Goal: Task Accomplishment & Management: Use online tool/utility

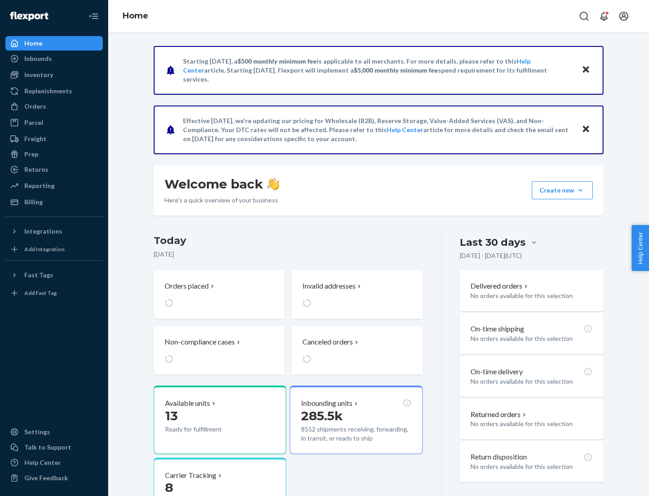
click at [47, 91] on div "Replenishments" at bounding box center [48, 91] width 48 height 9
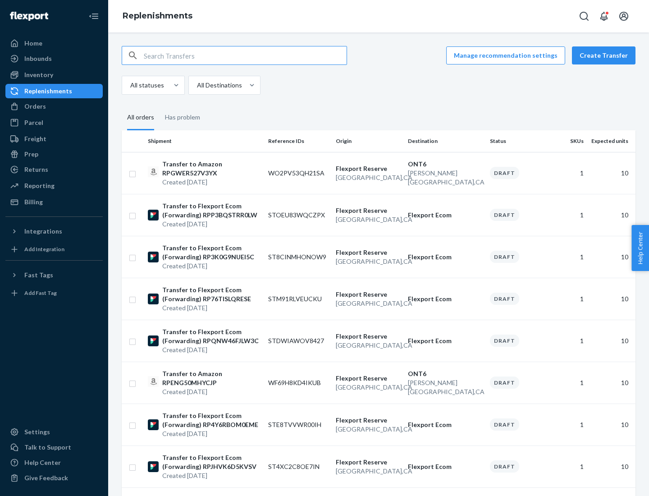
click at [606, 55] on button "Create Transfer" at bounding box center [604, 55] width 64 height 18
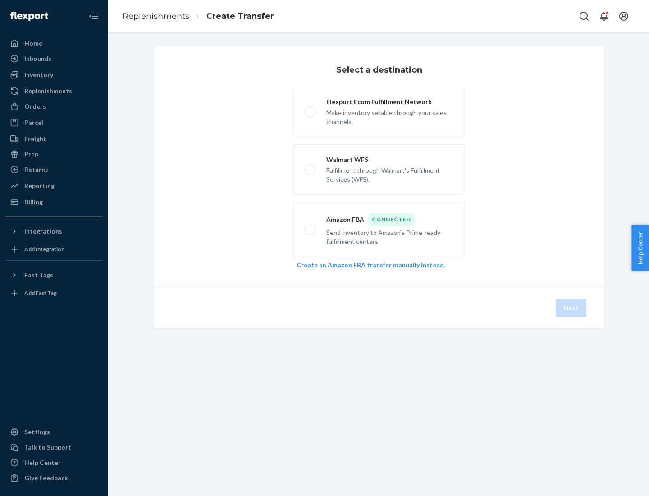
click at [365, 265] on link "Create an Amazon FBA transfer manually instead" at bounding box center [370, 265] width 147 height 8
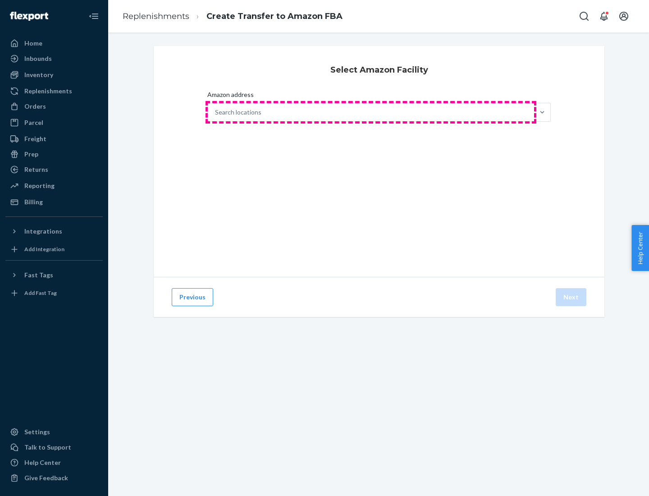
click at [371, 112] on div "Search locations" at bounding box center [371, 112] width 326 height 18
click at [216, 112] on input "Amazon address Search locations" at bounding box center [215, 112] width 1 height 9
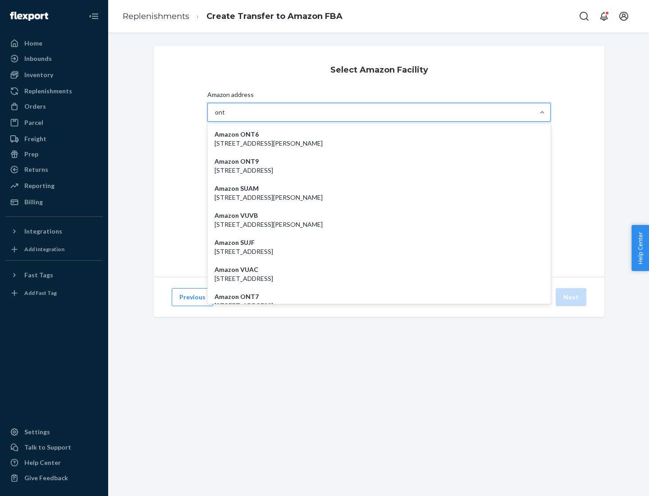
type input "ont6"
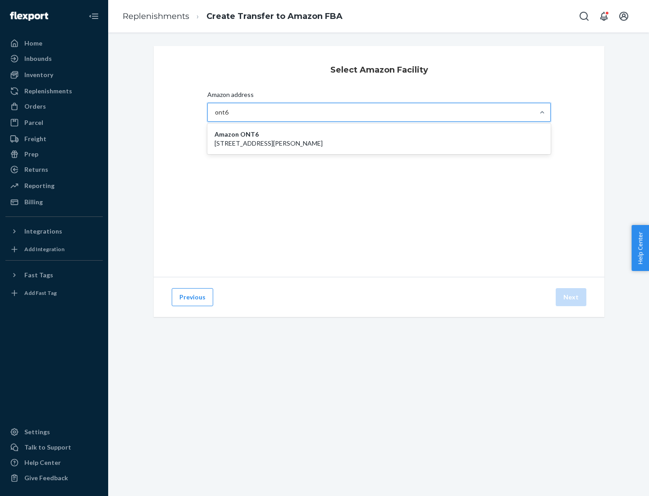
click at [379, 139] on p "[STREET_ADDRESS][PERSON_NAME]" at bounding box center [378, 143] width 329 height 9
click at [229, 117] on input "ont6" at bounding box center [222, 112] width 14 height 9
click at [571, 297] on button "Next" at bounding box center [571, 297] width 31 height 18
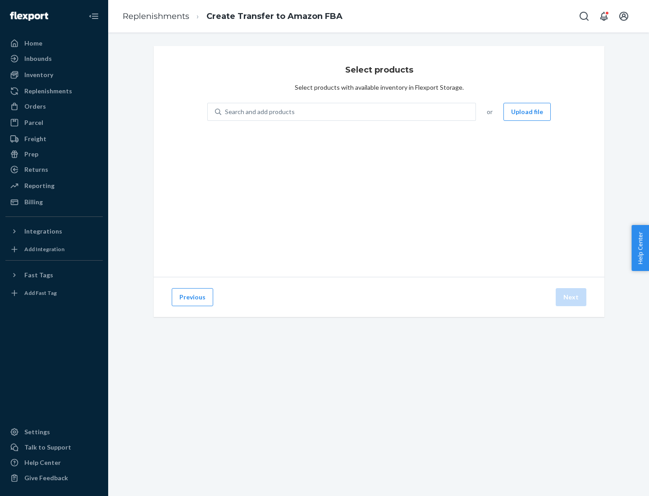
click at [259, 112] on div "Search and add products" at bounding box center [260, 111] width 70 height 9
click at [226, 112] on input "Search and add products" at bounding box center [225, 111] width 1 height 9
type input "test"
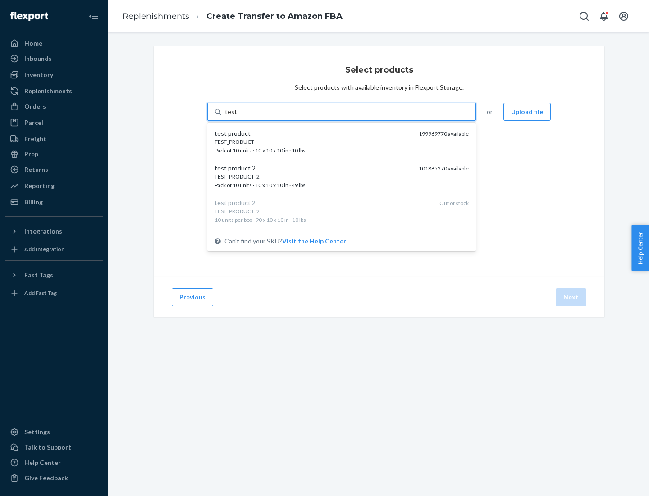
scroll to position [5, 0]
click at [313, 176] on div "TEST_PRODUCT_2 Pack of 10 units · 10 x 10 x 10 in · 49 lbs" at bounding box center [312, 176] width 197 height 17
click at [237, 116] on input "test" at bounding box center [231, 111] width 12 height 9
